Goal: Navigation & Orientation: Find specific page/section

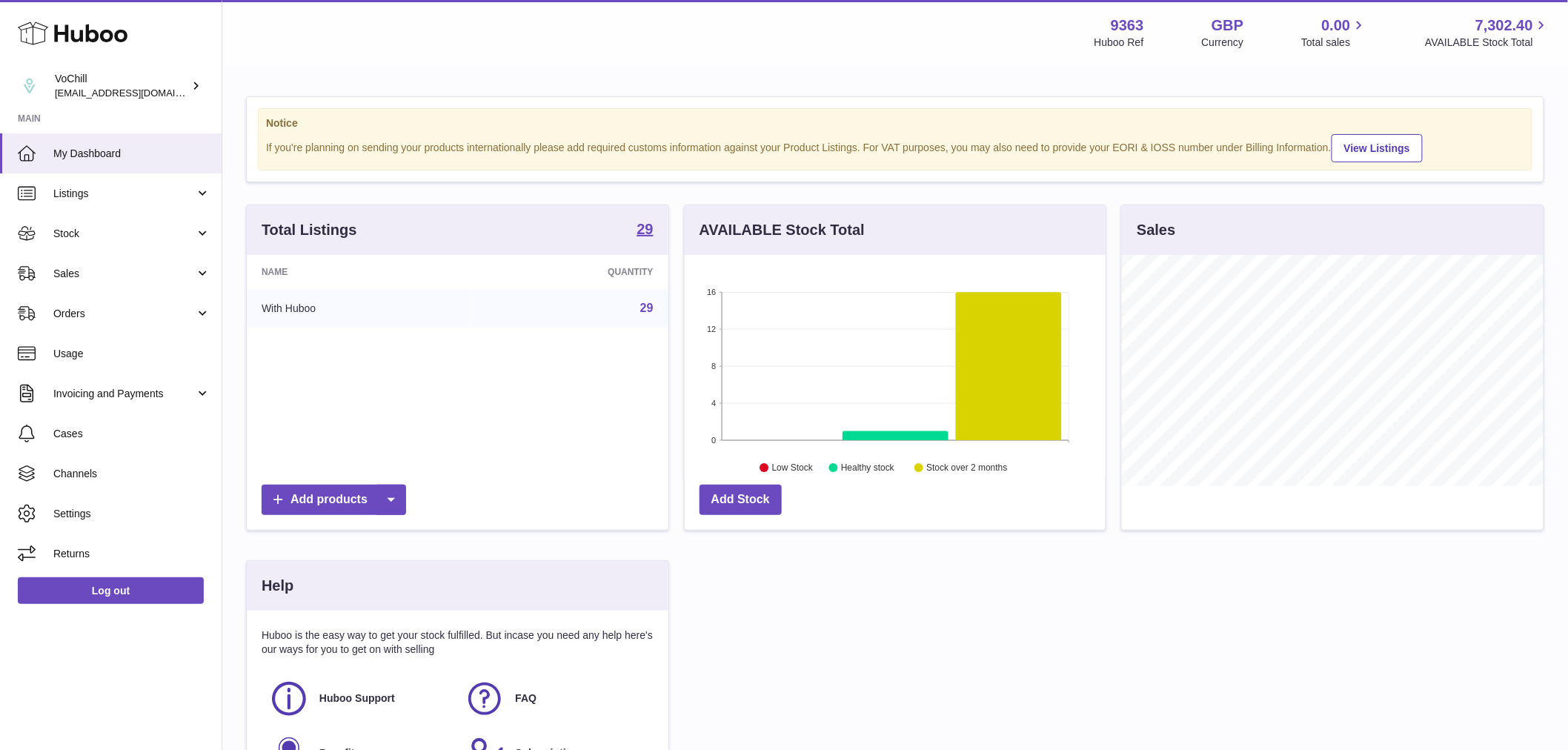
scroll to position [231, 421]
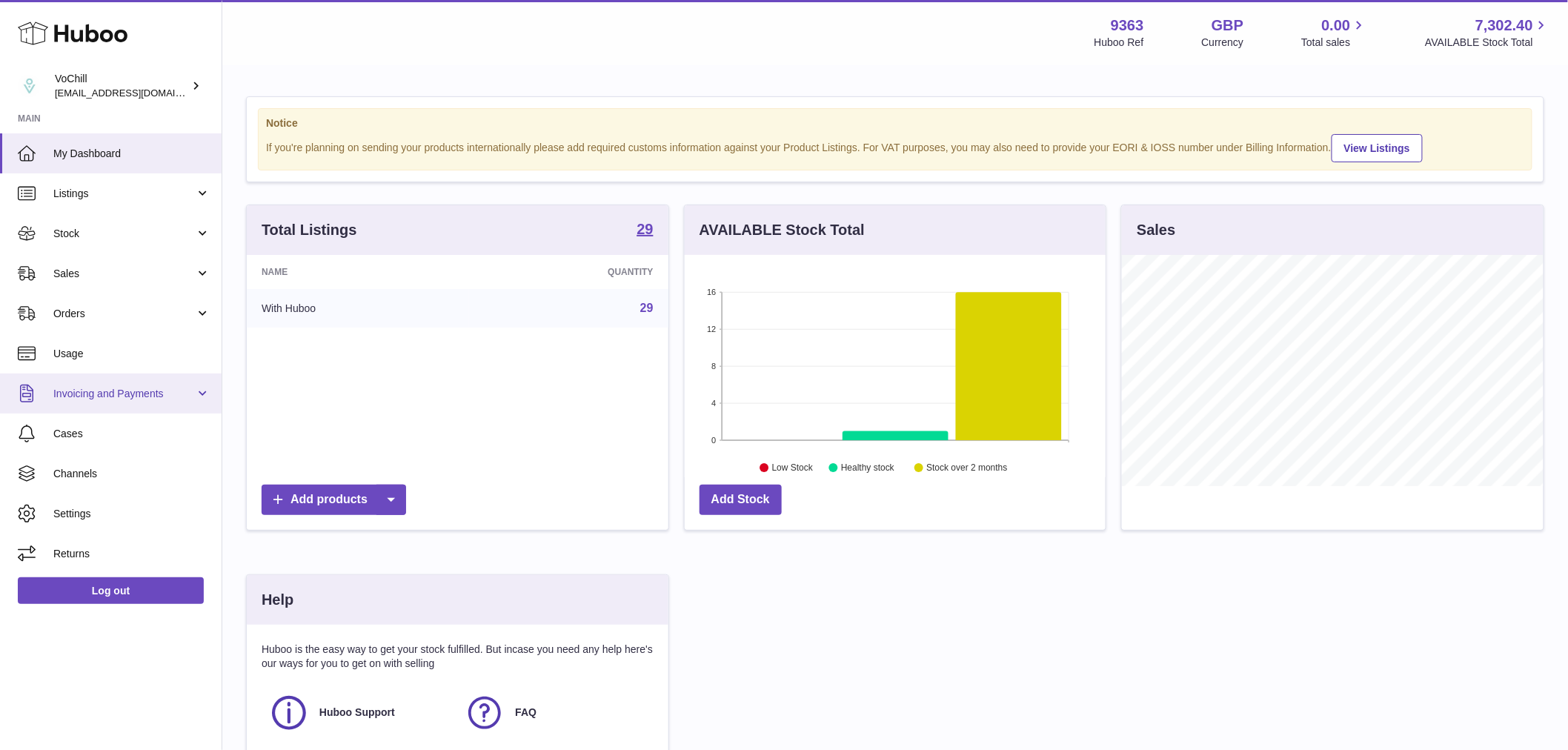
click at [132, 396] on span "Invoicing and Payments" at bounding box center [124, 394] width 142 height 14
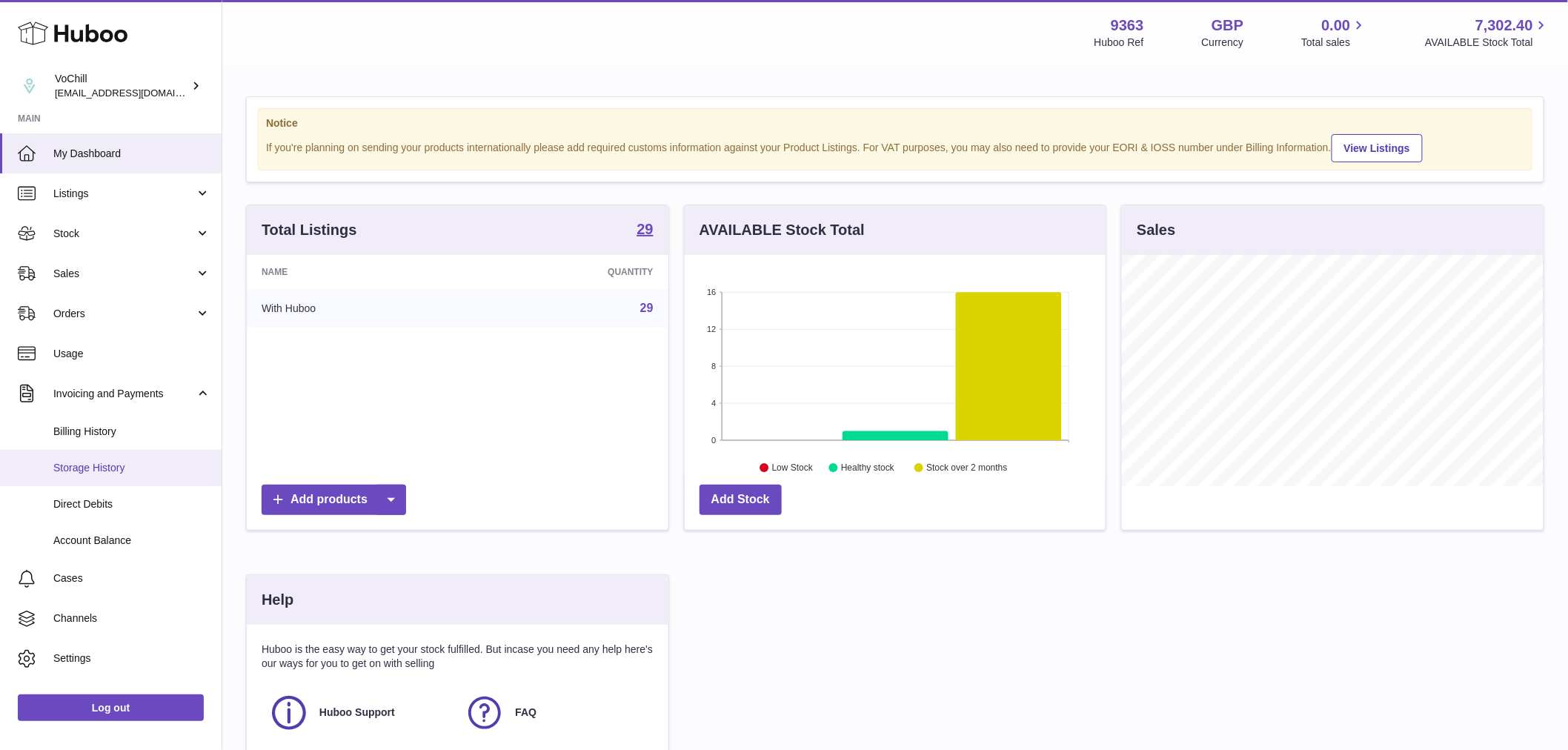
click at [122, 471] on span "Storage History" at bounding box center [132, 468] width 157 height 14
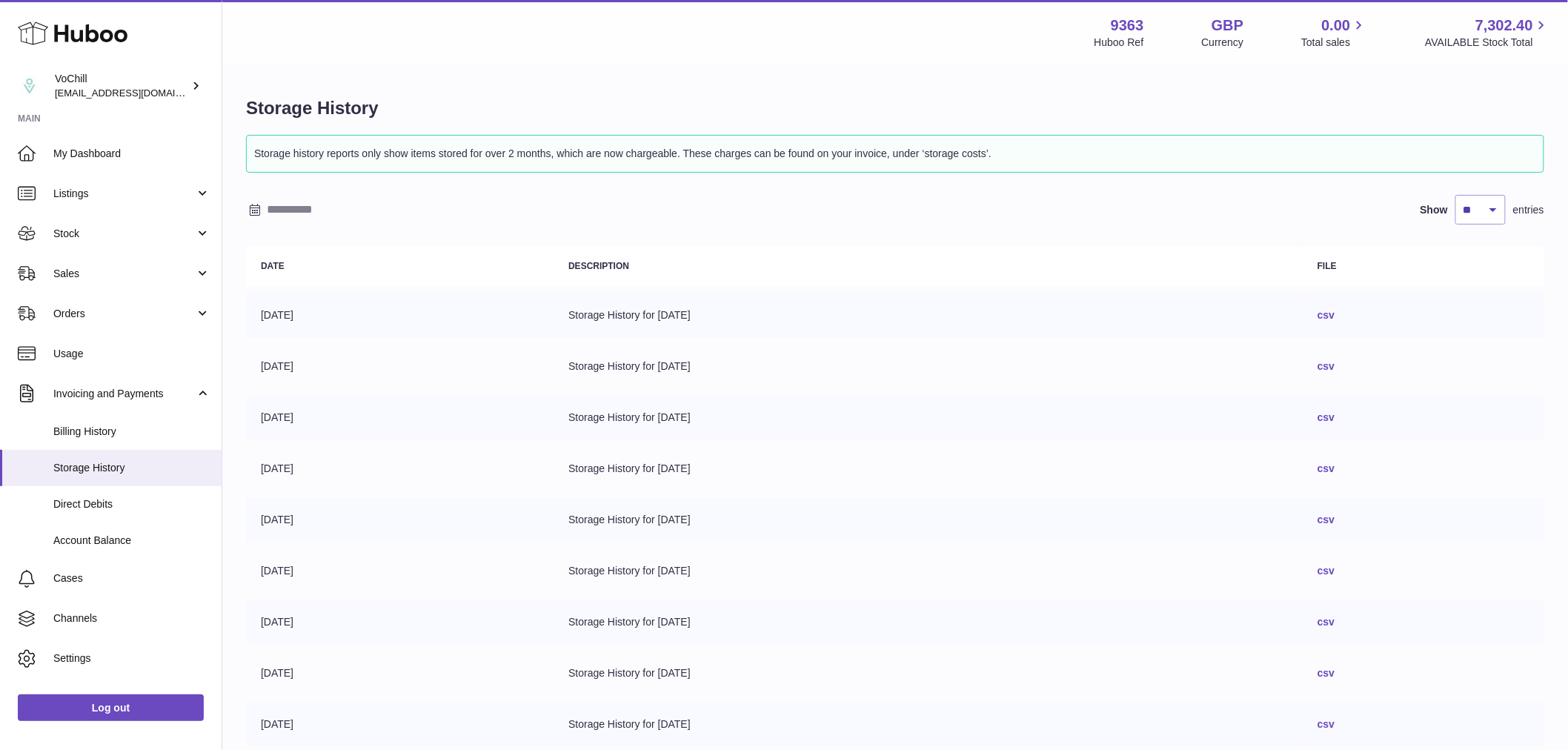
click at [1125, 27] on strong "9363" at bounding box center [1127, 25] width 33 height 20
drag, startPoint x: 1143, startPoint y: 20, endPoint x: 1069, endPoint y: 20, distance: 74.0
click at [1069, 20] on div "Menu Huboo 9363 Huboo Ref GBP Currency 0.00 Total sales 7,302.40 AVAILABLE Stoc…" at bounding box center [896, 32] width 1310 height 34
click at [1111, 20] on strong "9363" at bounding box center [1127, 25] width 33 height 20
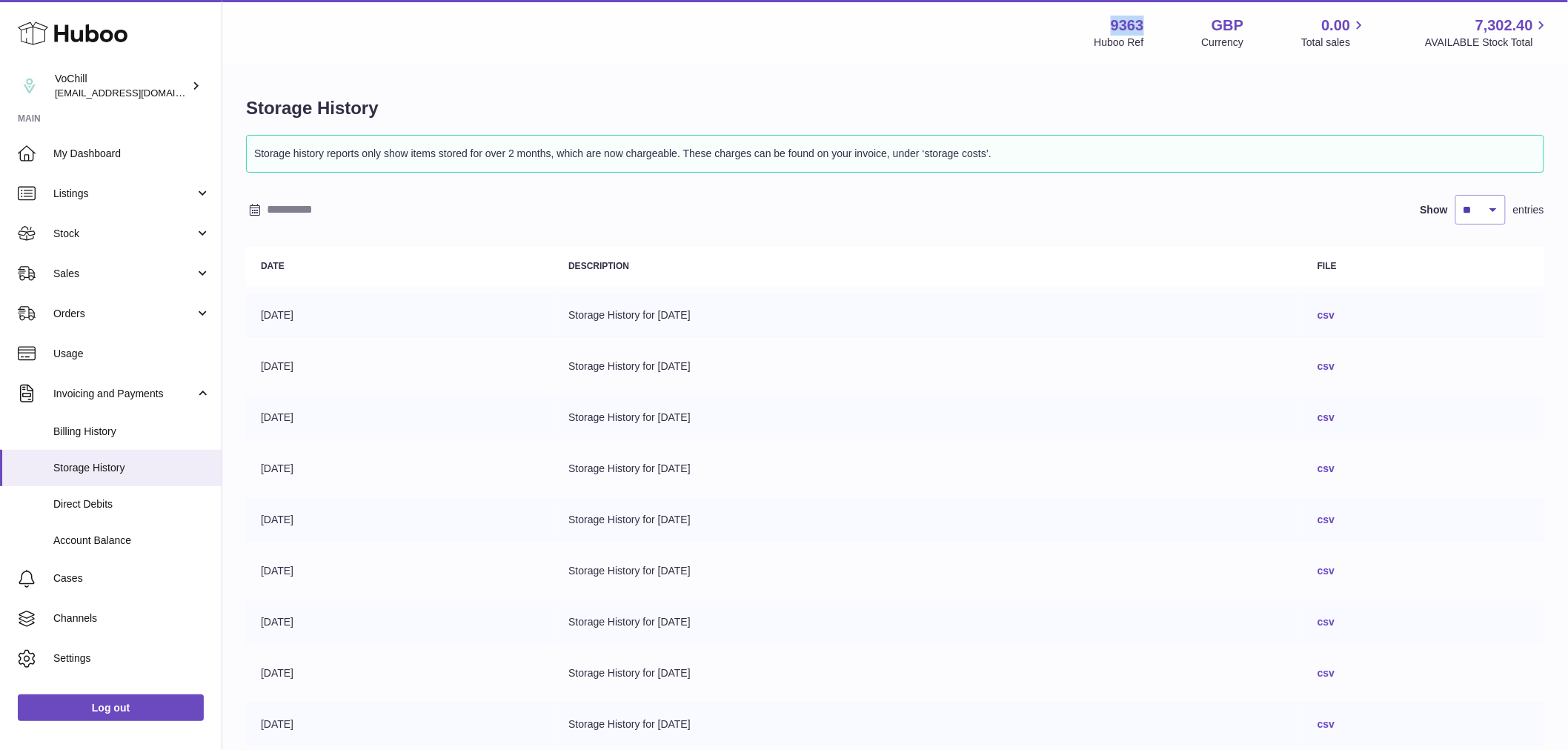
copy strong "9363"
